Goal: Task Accomplishment & Management: Use online tool/utility

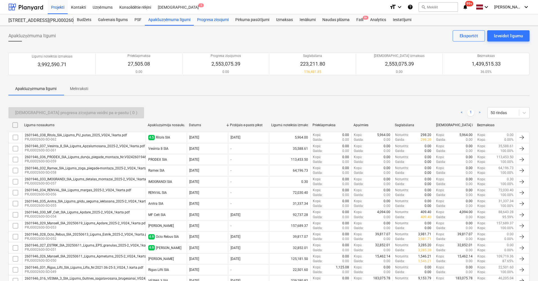
click at [204, 20] on div "Progresa ziņojumi" at bounding box center [213, 19] width 38 height 11
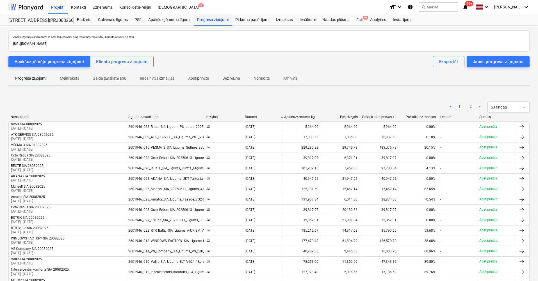
click at [217, 18] on div "Progresa ziņojumi" at bounding box center [213, 19] width 38 height 11
click at [171, 20] on div "Apakšuzņēmuma līgumi" at bounding box center [169, 19] width 49 height 11
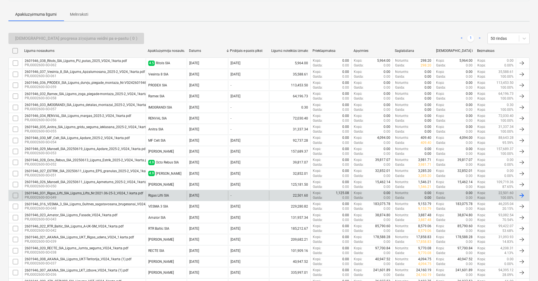
scroll to position [84, 0]
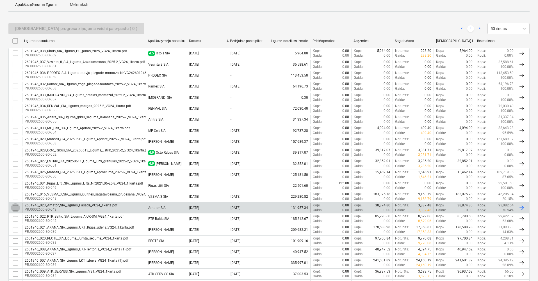
click at [15, 206] on input "checkbox" at bounding box center [15, 208] width 9 height 9
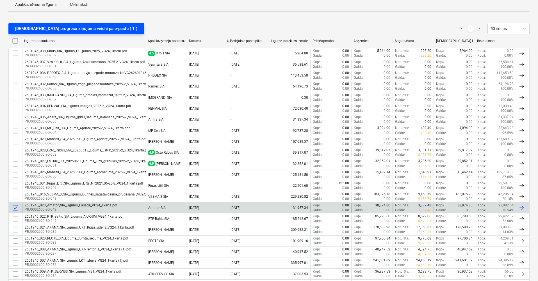
click at [78, 27] on div "[DEMOGRAPHIC_DATA] progresa ziņojuma veidni pa e-pastu ( 1 )" at bounding box center [76, 28] width 122 height 7
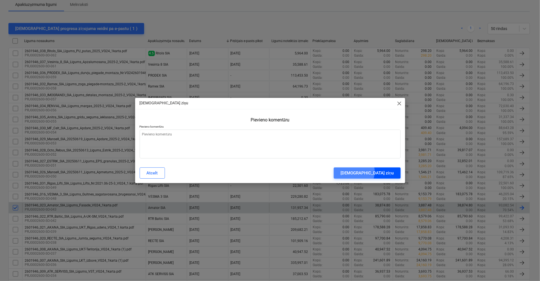
drag, startPoint x: 389, startPoint y: 172, endPoint x: 343, endPoint y: 13, distance: 165.1
click at [389, 172] on div "[DEMOGRAPHIC_DATA] ziņu" at bounding box center [366, 173] width 53 height 7
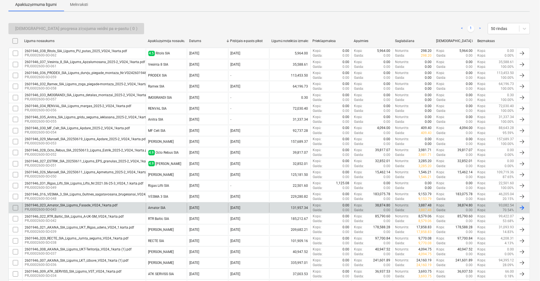
type textarea "x"
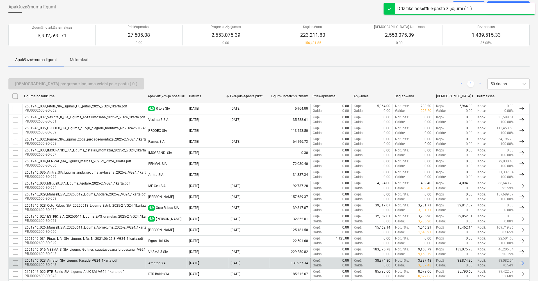
scroll to position [0, 0]
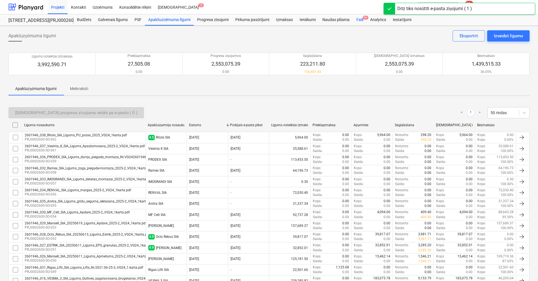
click at [359, 19] on div "Faili 9+" at bounding box center [360, 19] width 14 height 11
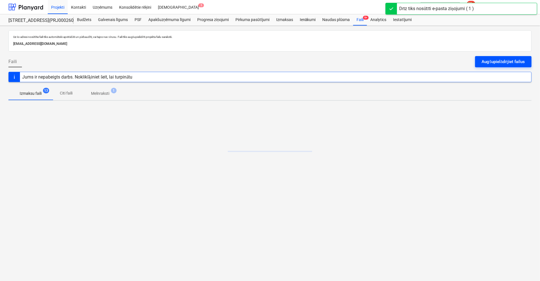
click at [487, 59] on div "Augšupielādējiet failus" at bounding box center [503, 61] width 43 height 7
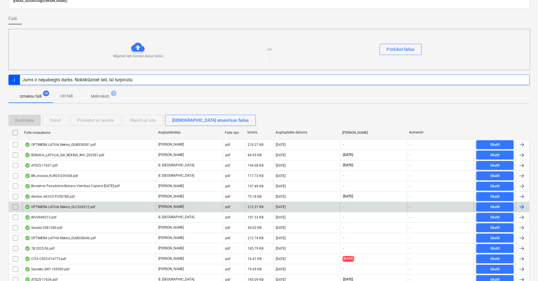
scroll to position [2, 0]
